Goal: Task Accomplishment & Management: Manage account settings

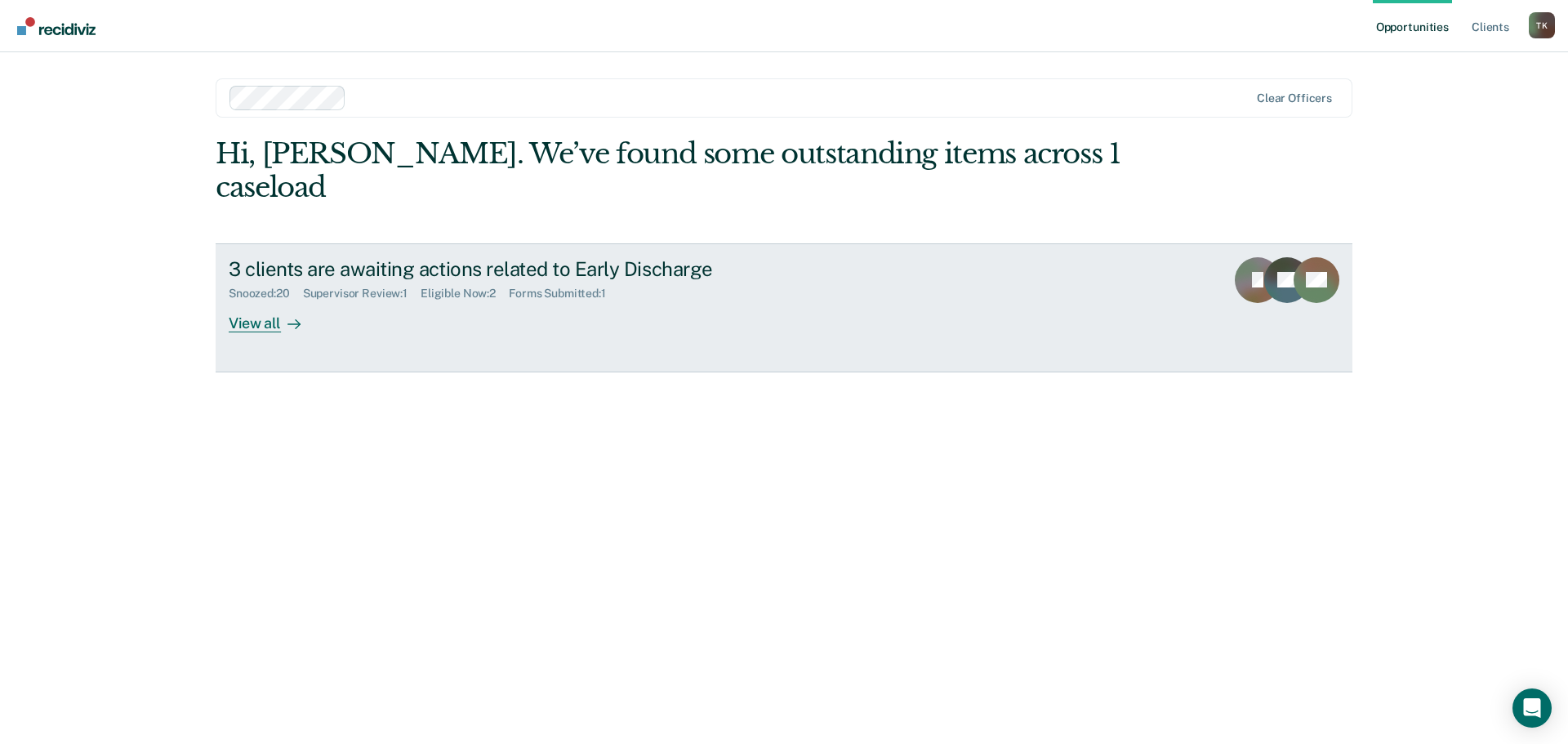
click at [258, 301] on div "View all" at bounding box center [275, 317] width 92 height 32
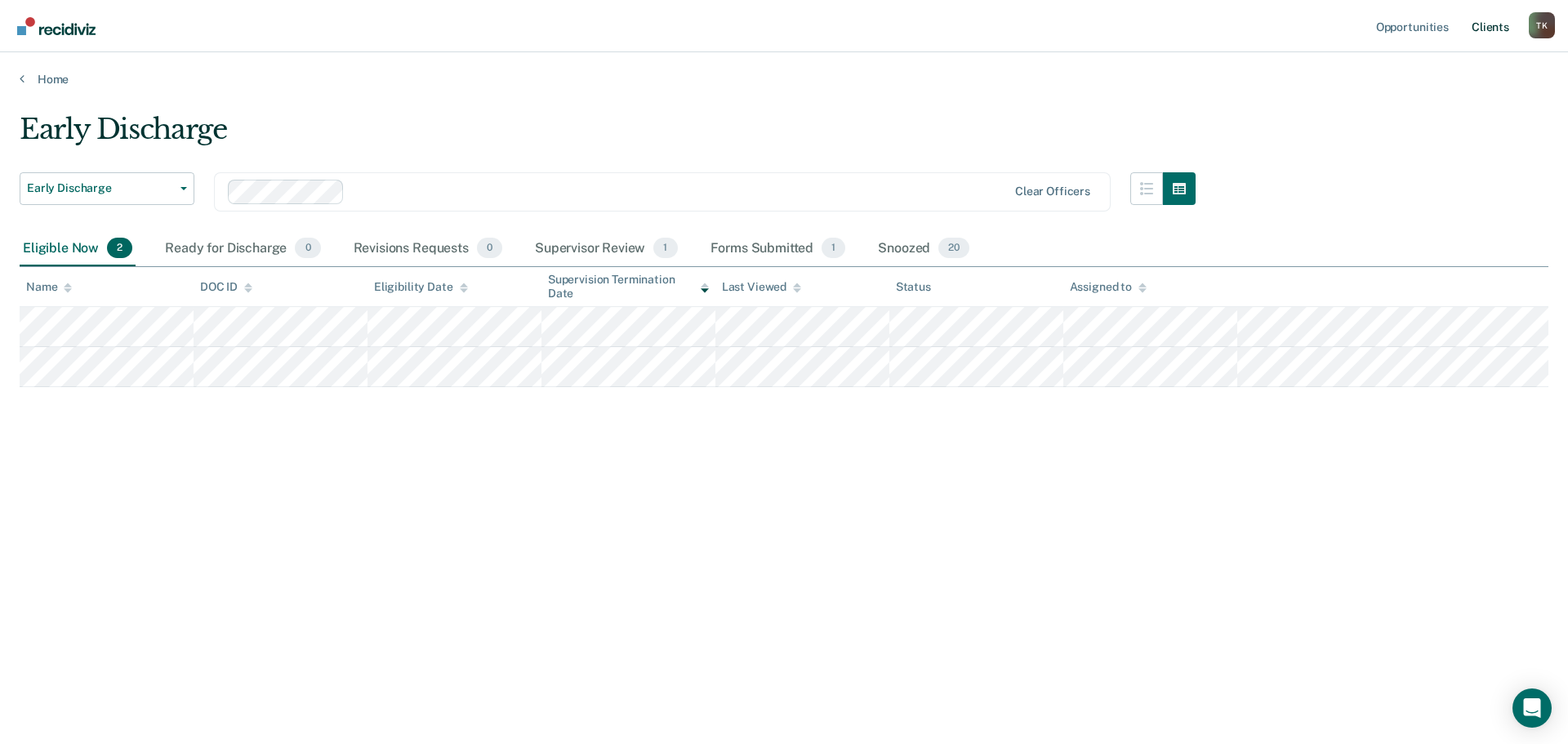
click at [1500, 23] on link "Client s" at bounding box center [1490, 26] width 44 height 52
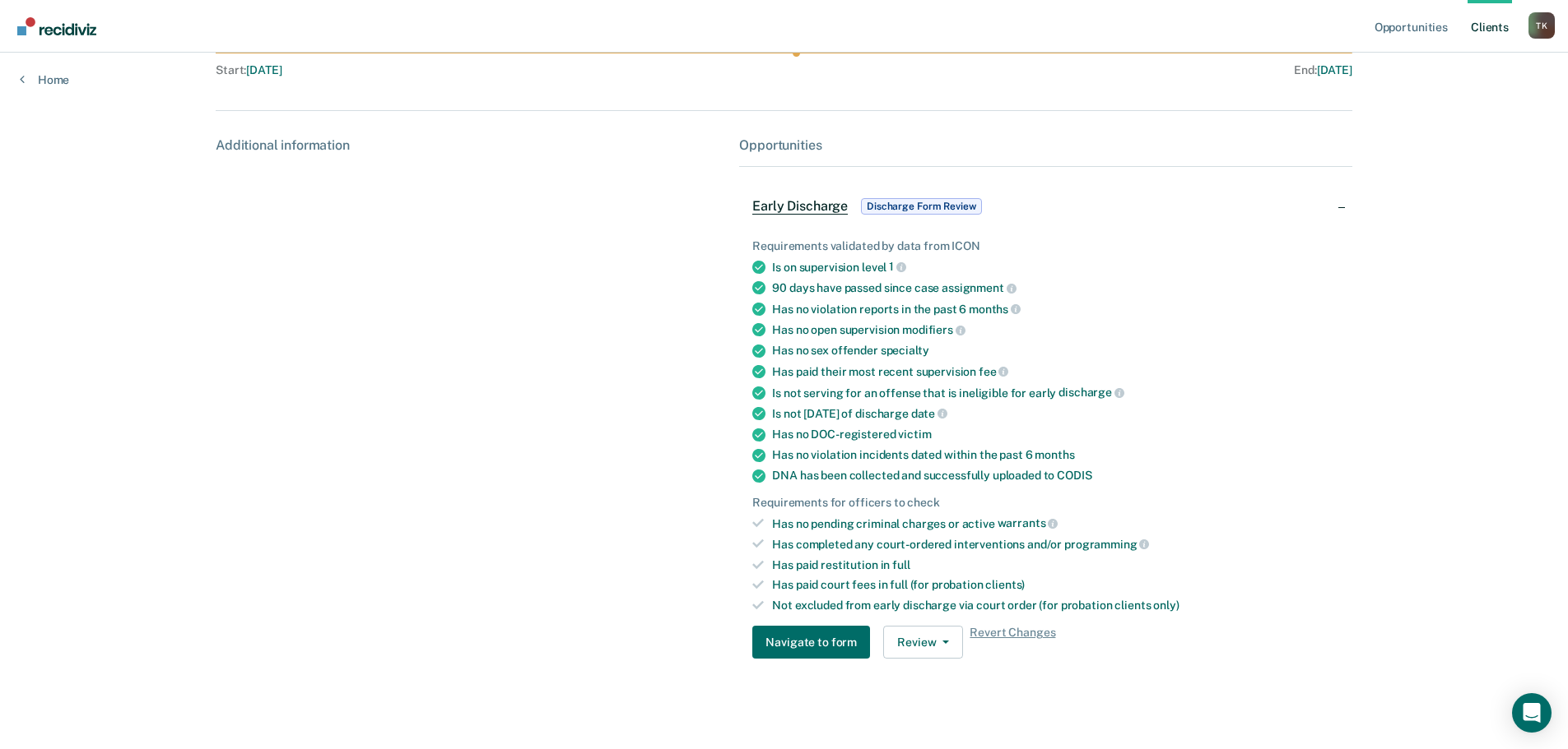
scroll to position [192, 0]
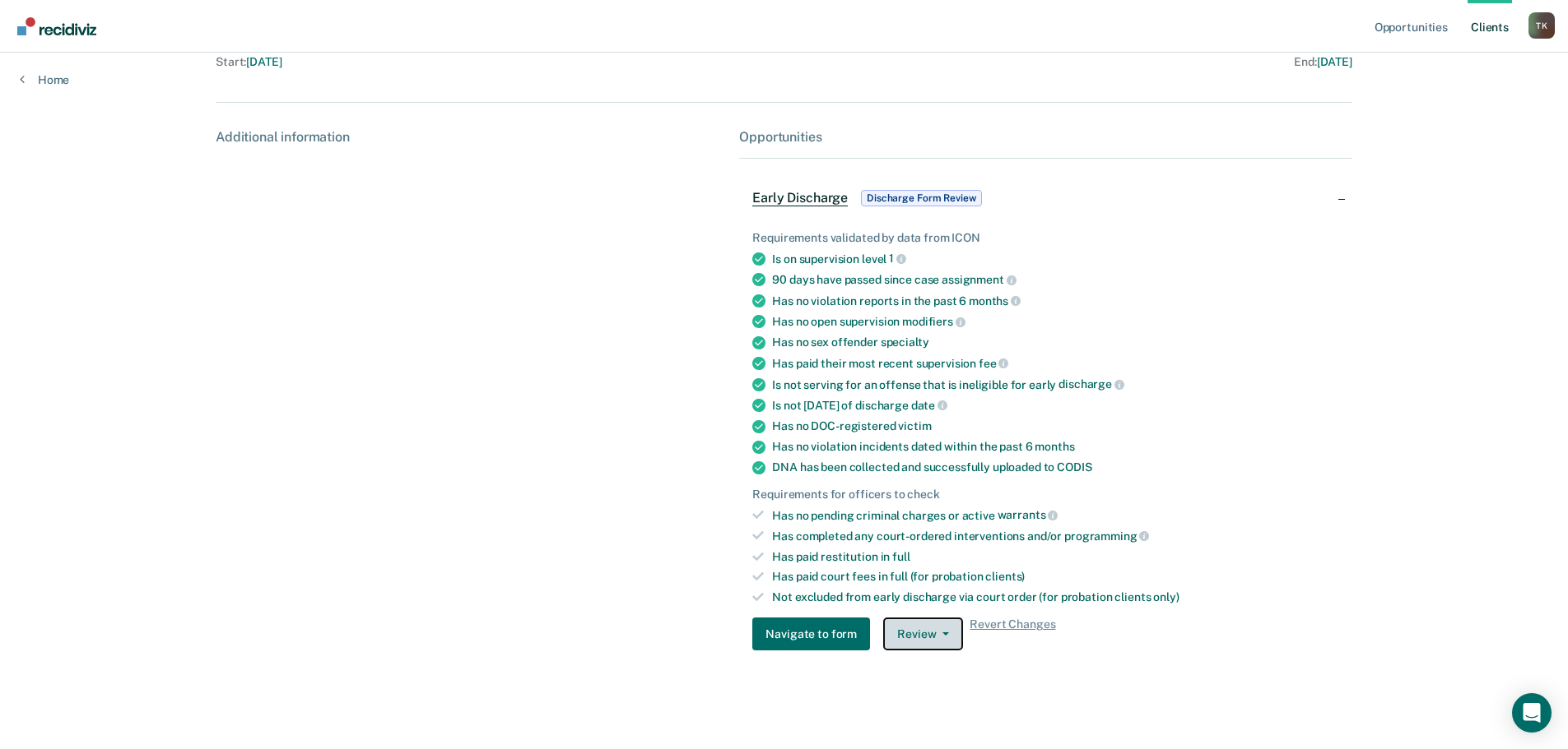
click at [943, 633] on icon "button" at bounding box center [946, 635] width 7 height 3
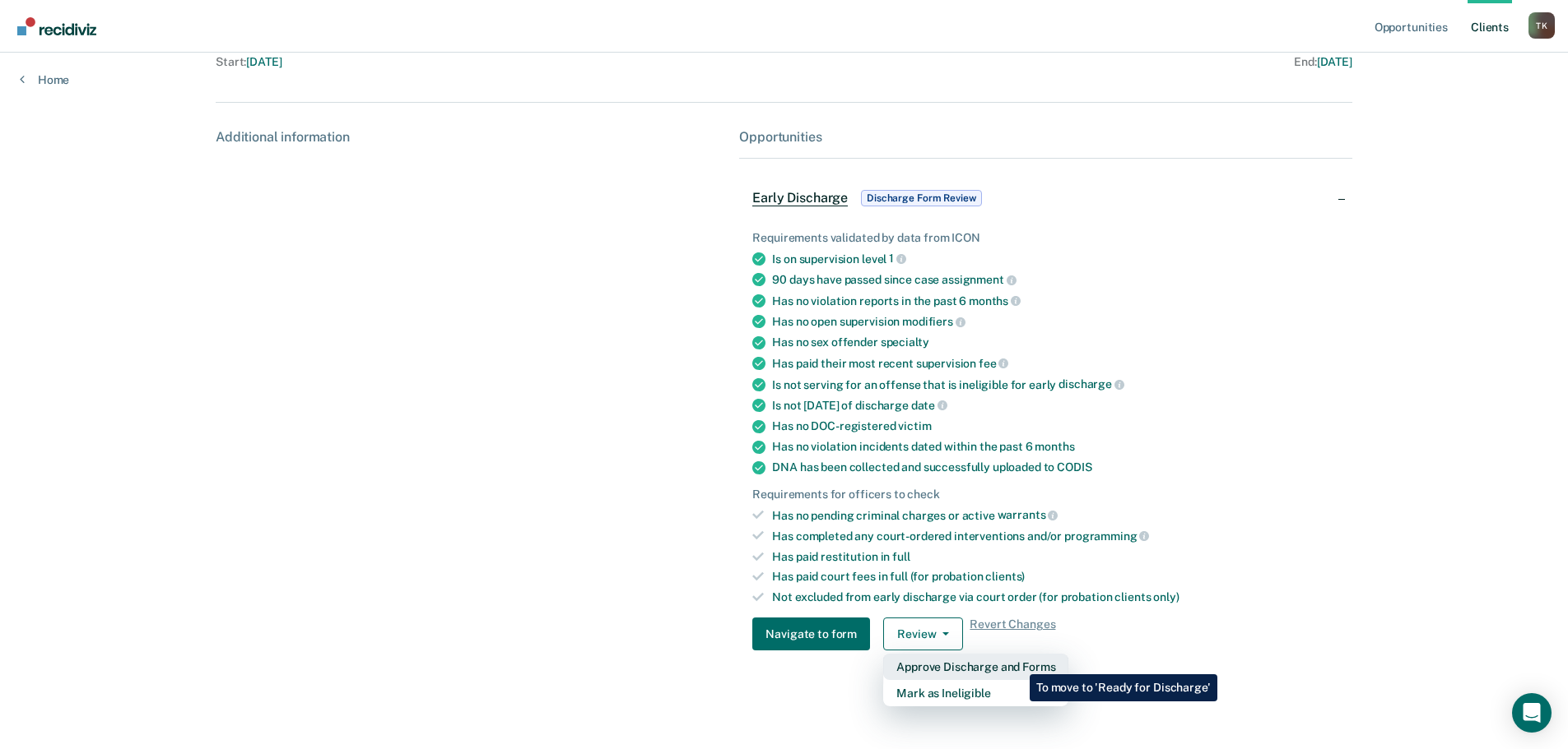
click at [1017, 662] on button "Approve Discharge and Forms" at bounding box center [976, 667] width 185 height 26
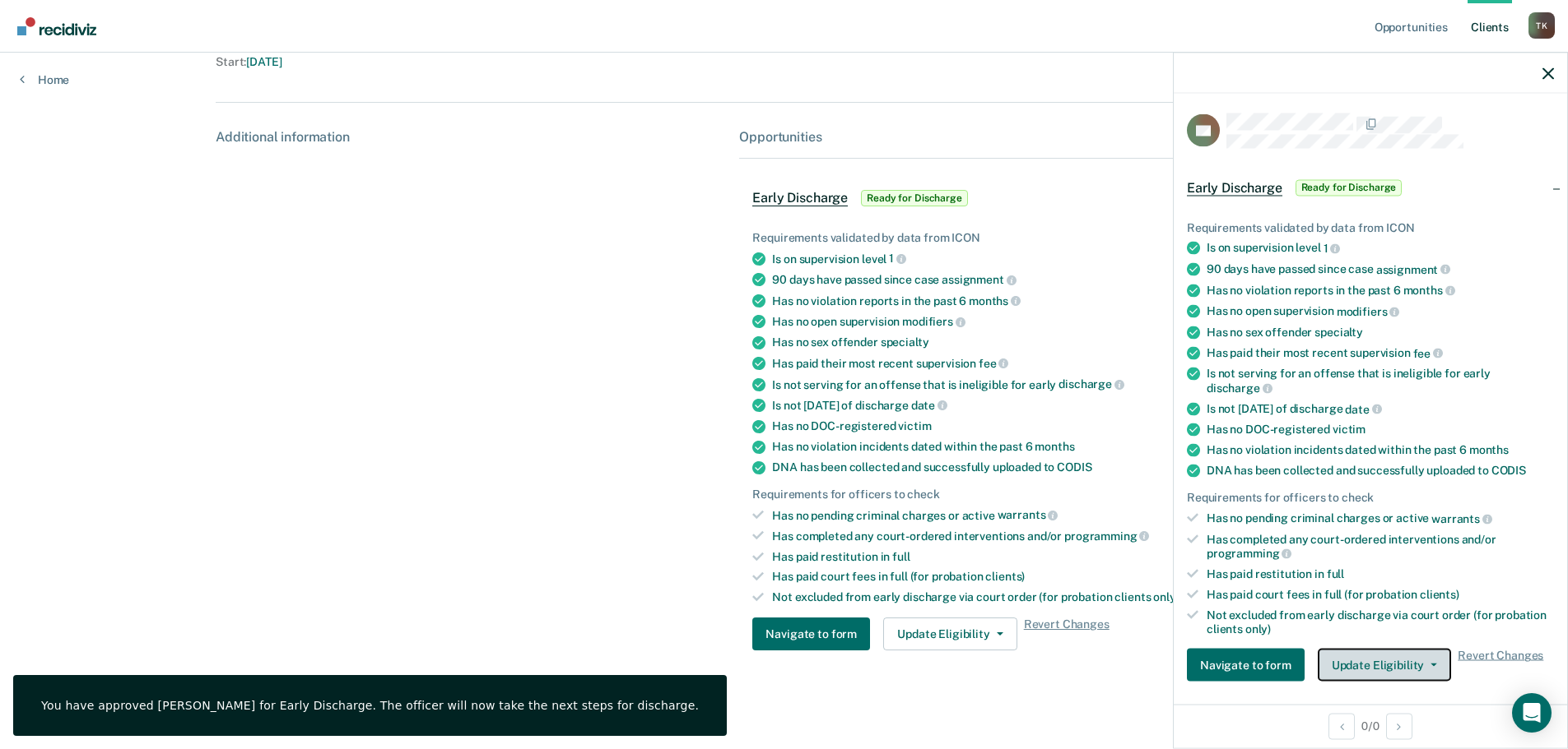
click at [1430, 664] on icon "button" at bounding box center [1433, 665] width 7 height 3
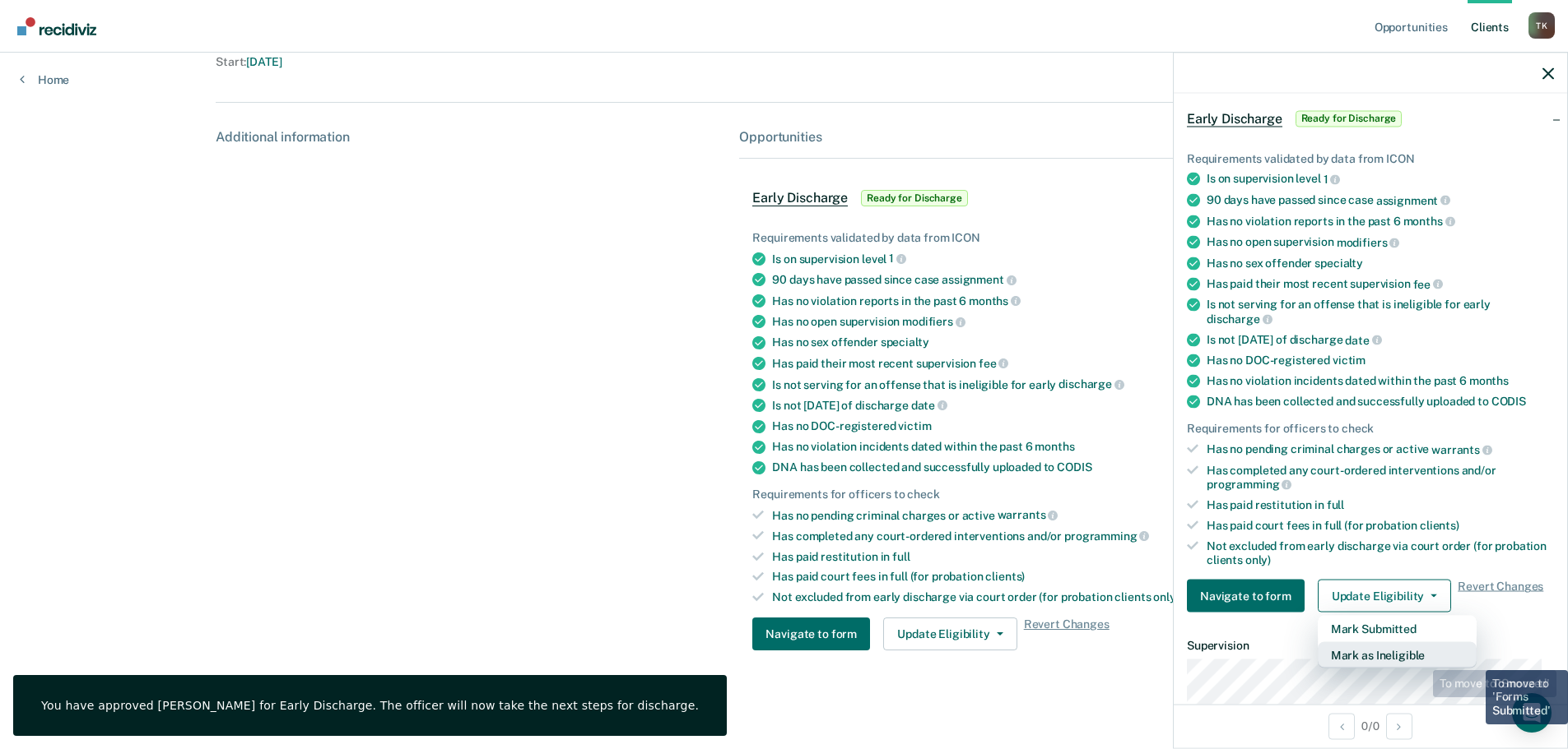
scroll to position [247, 0]
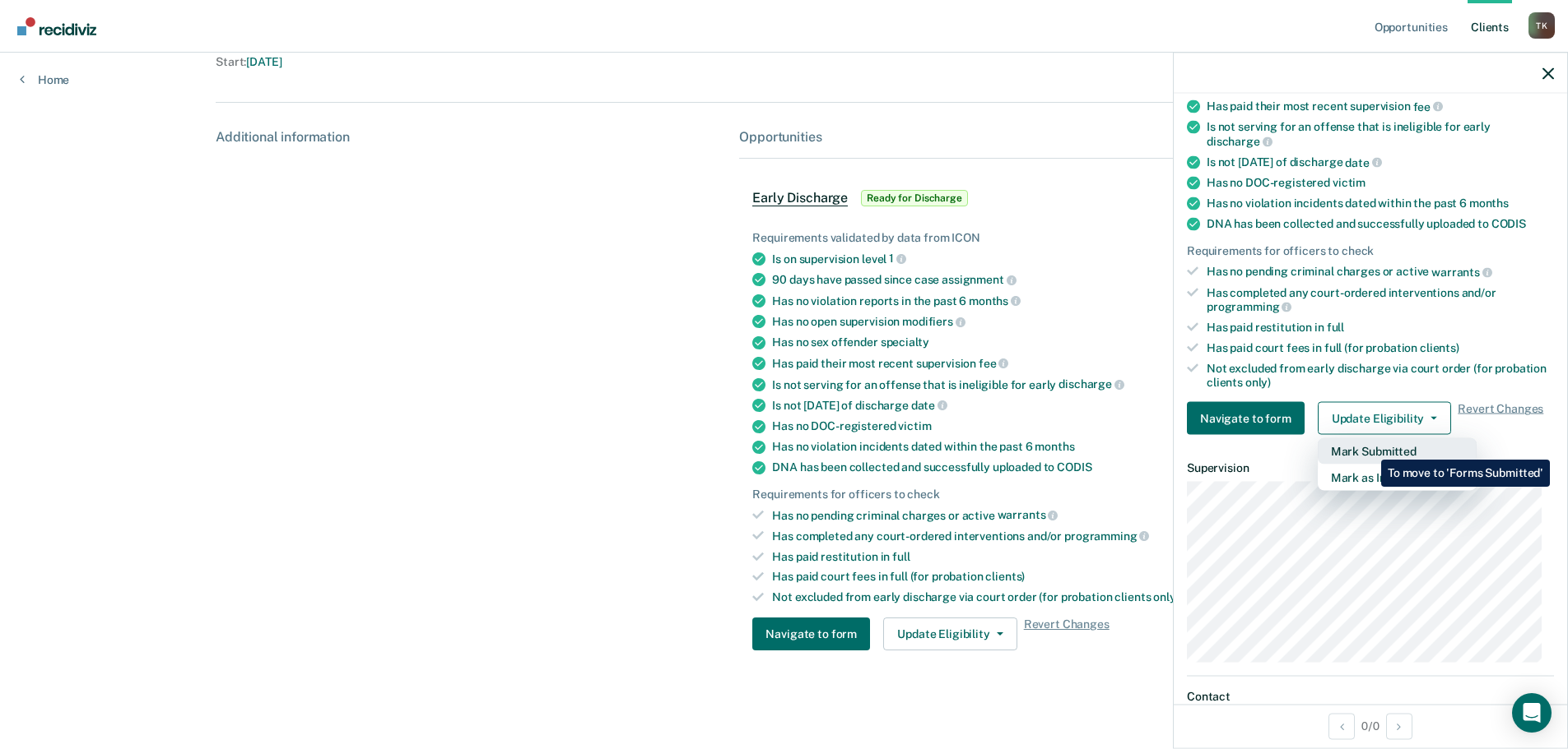
click at [1369, 448] on button "Mark Submitted" at bounding box center [1397, 451] width 159 height 26
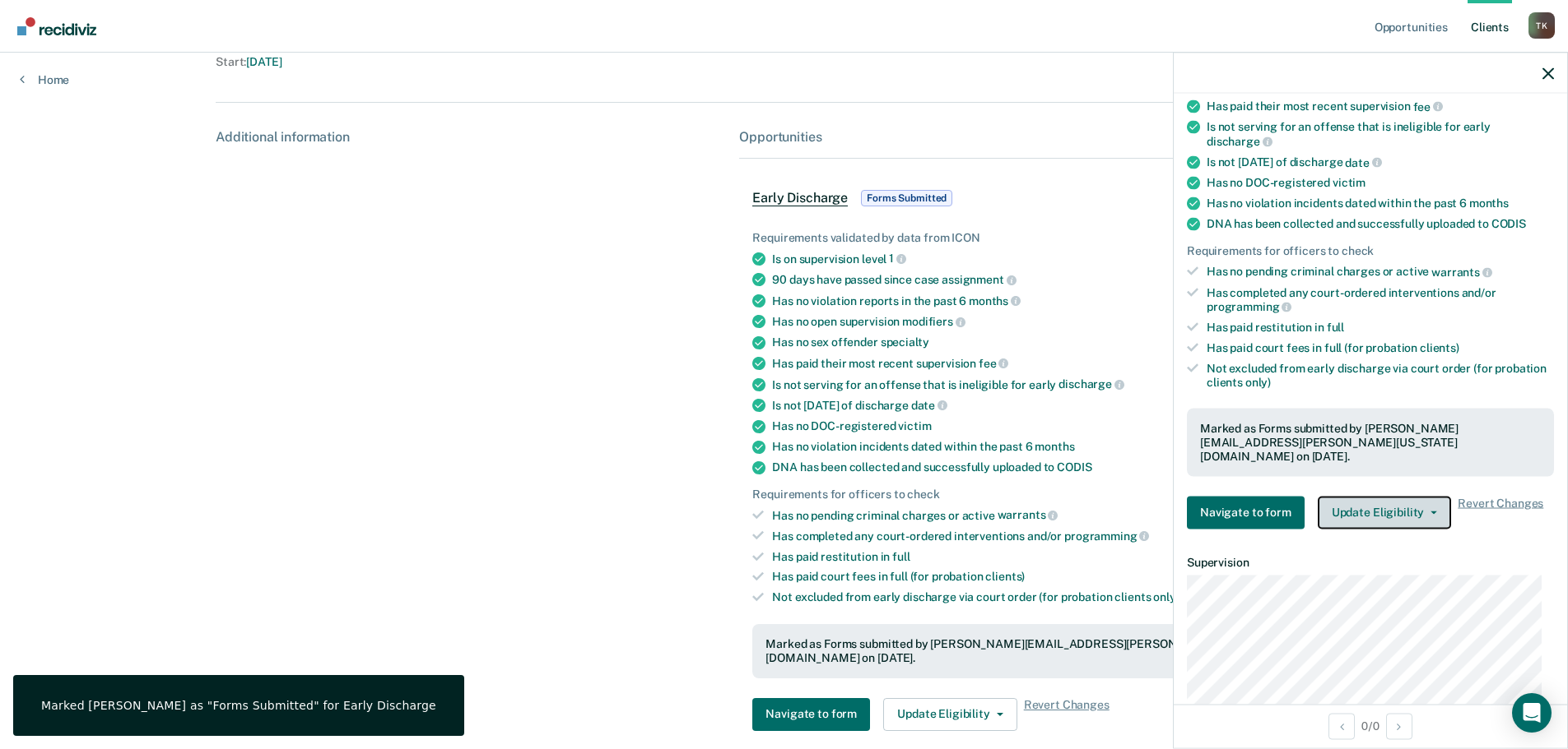
click at [1429, 496] on button "Update Eligibility" at bounding box center [1384, 512] width 134 height 33
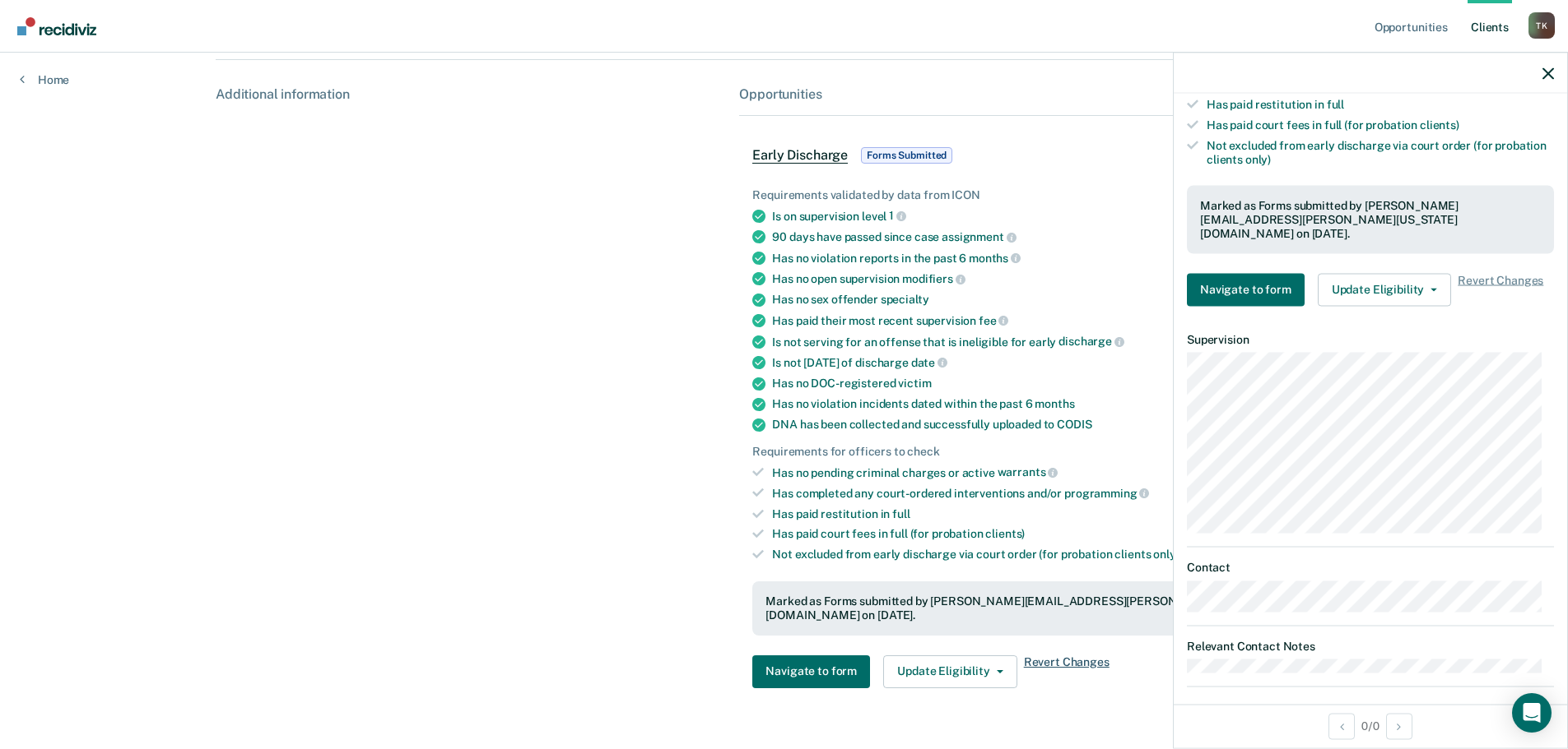
scroll to position [258, 0]
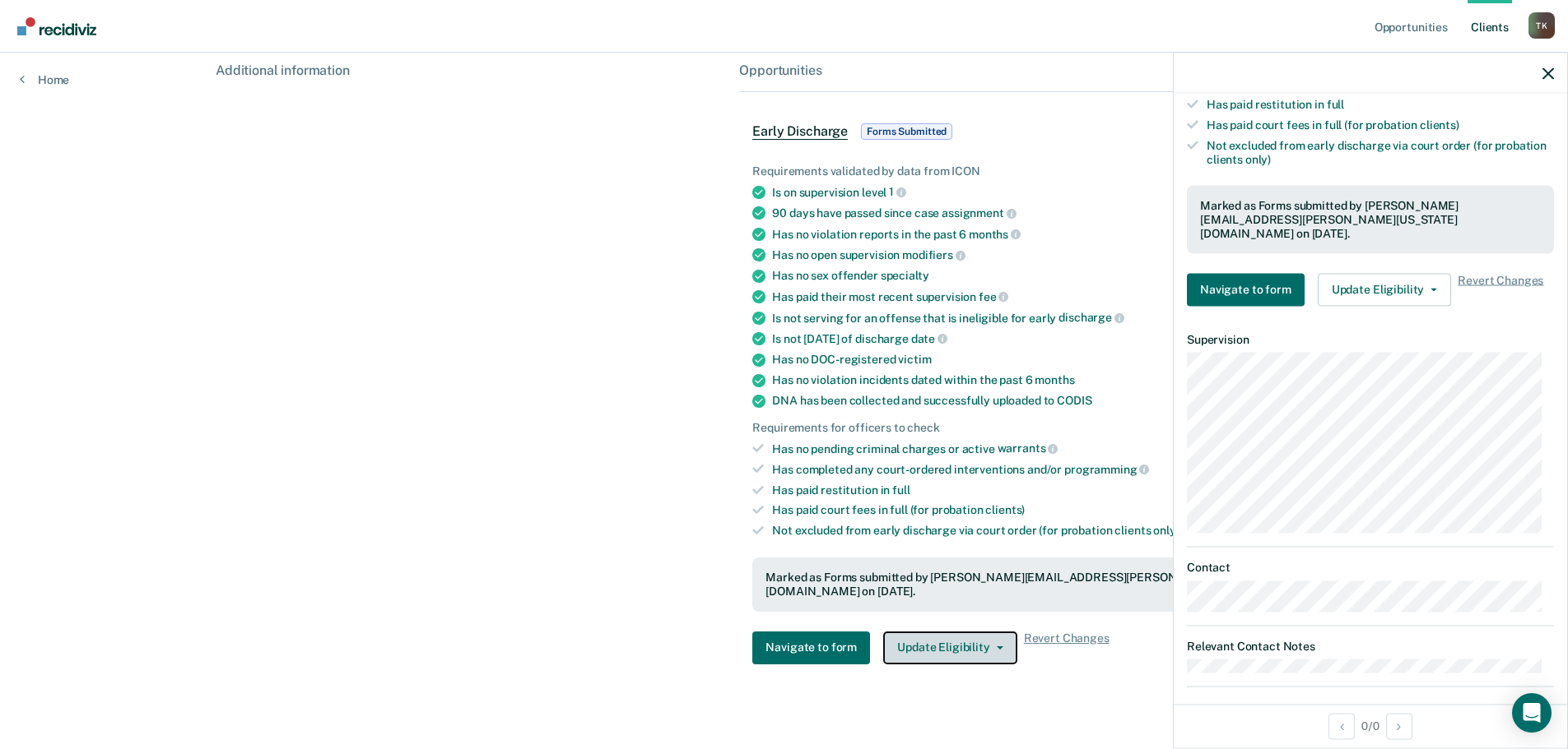
click at [997, 647] on icon "button" at bounding box center [1000, 649] width 7 height 3
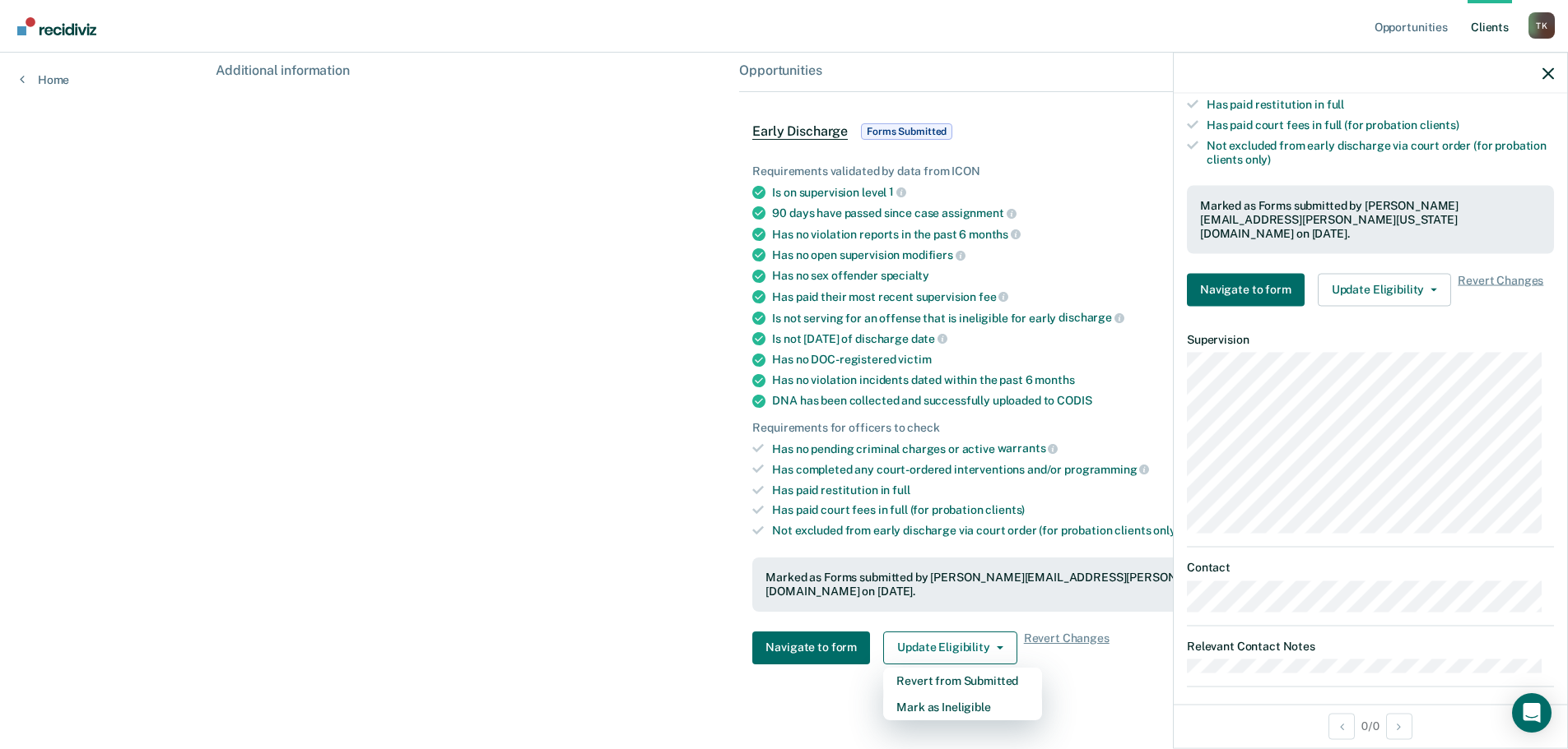
click at [1079, 676] on div "DB Contacts Preferred Name Preferred Contact None Call Text Email None Progress…" at bounding box center [784, 259] width 1136 height 876
click at [1497, 29] on link "Client s" at bounding box center [1489, 26] width 45 height 52
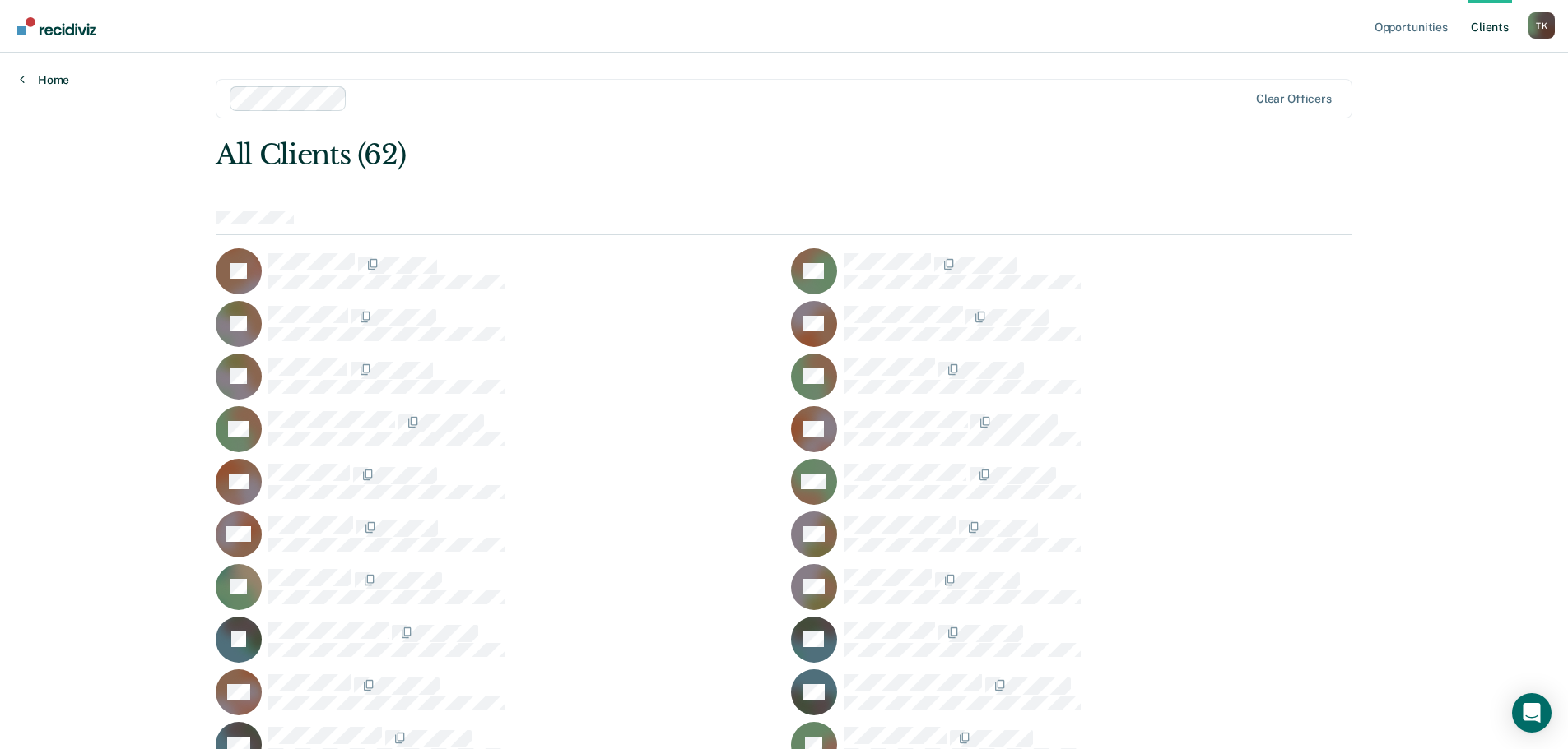
click at [47, 82] on link "Home" at bounding box center [45, 79] width 50 height 15
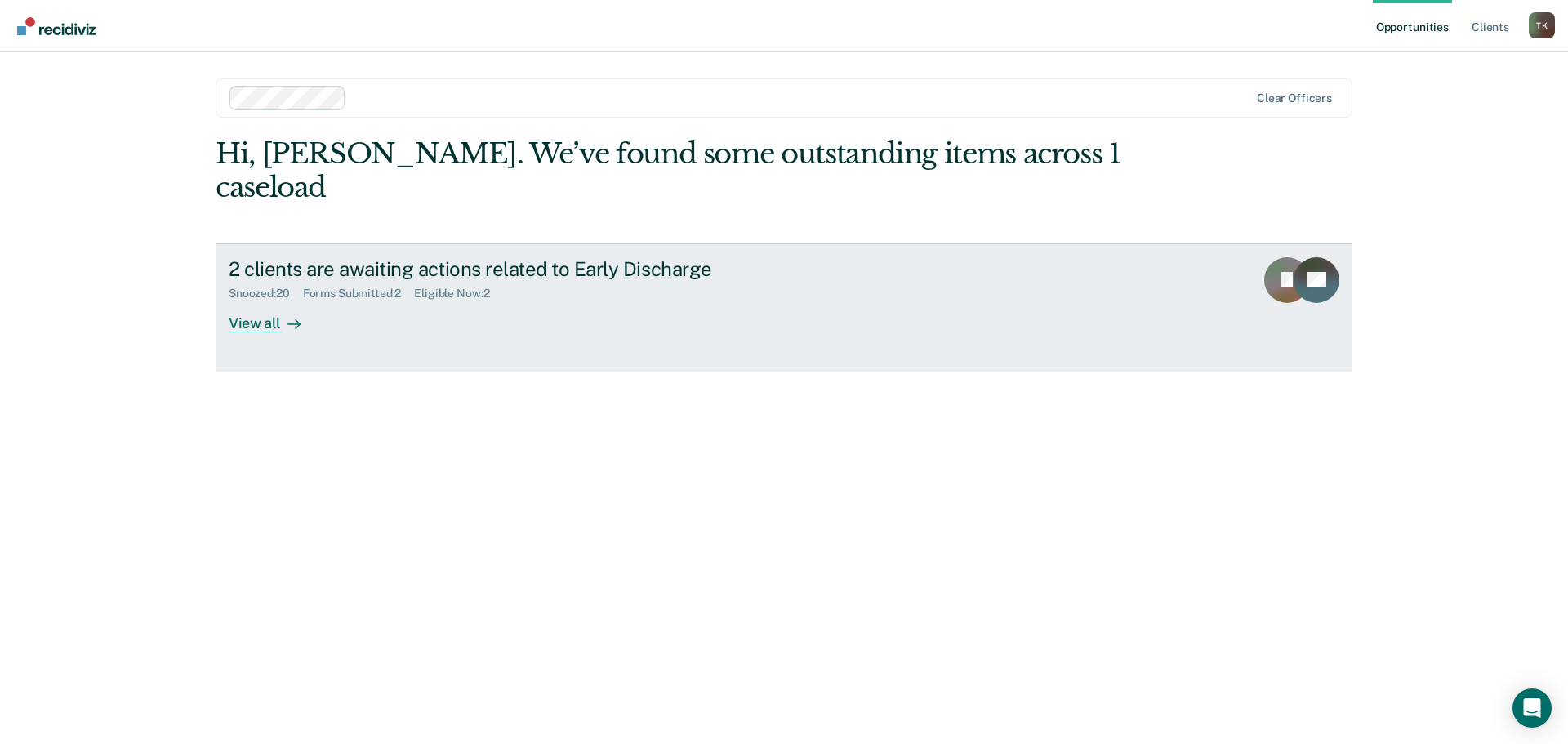
click at [269, 301] on div "View all" at bounding box center [275, 317] width 92 height 32
